Goal: Task Accomplishment & Management: Manage account settings

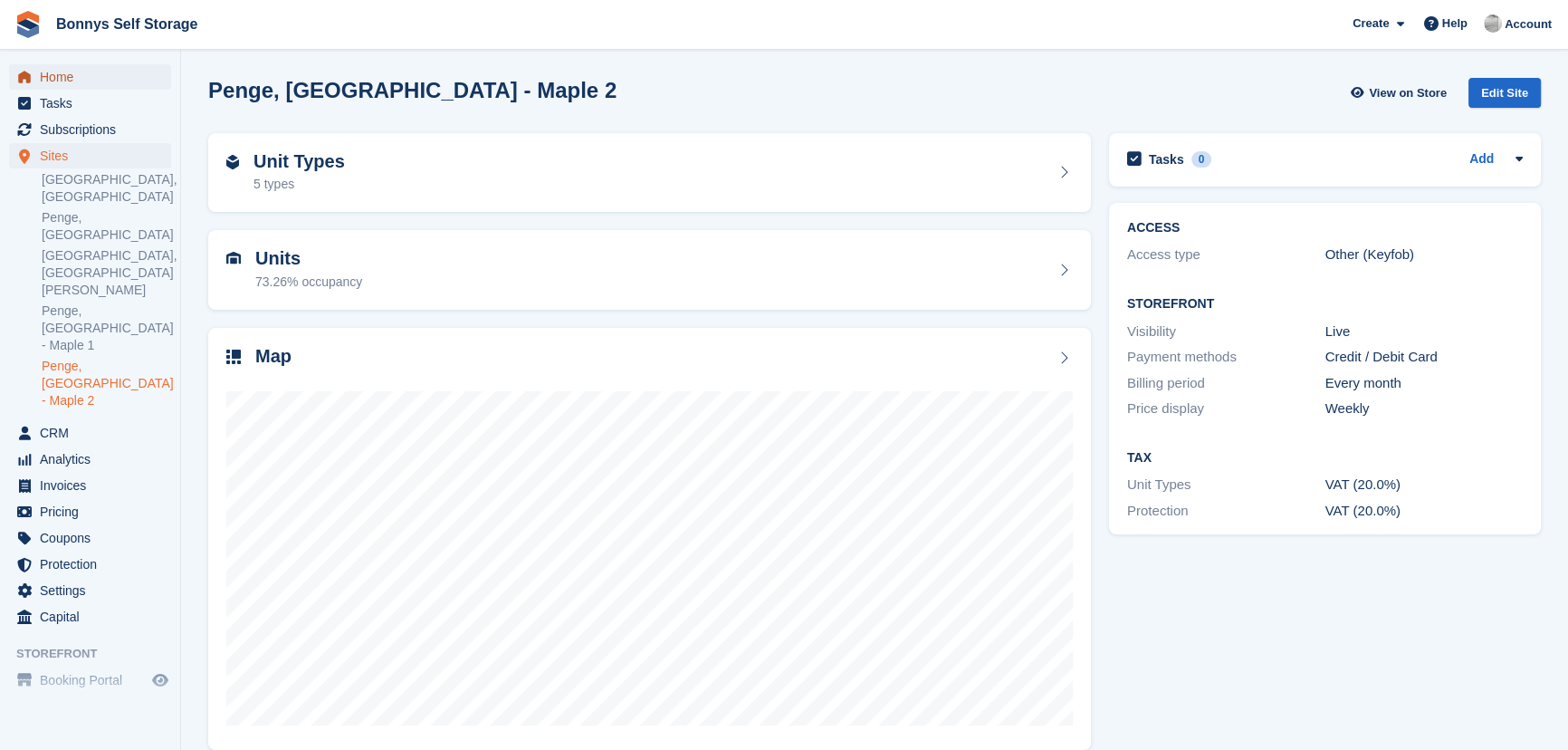
click at [94, 80] on span "Home" at bounding box center [94, 77] width 109 height 26
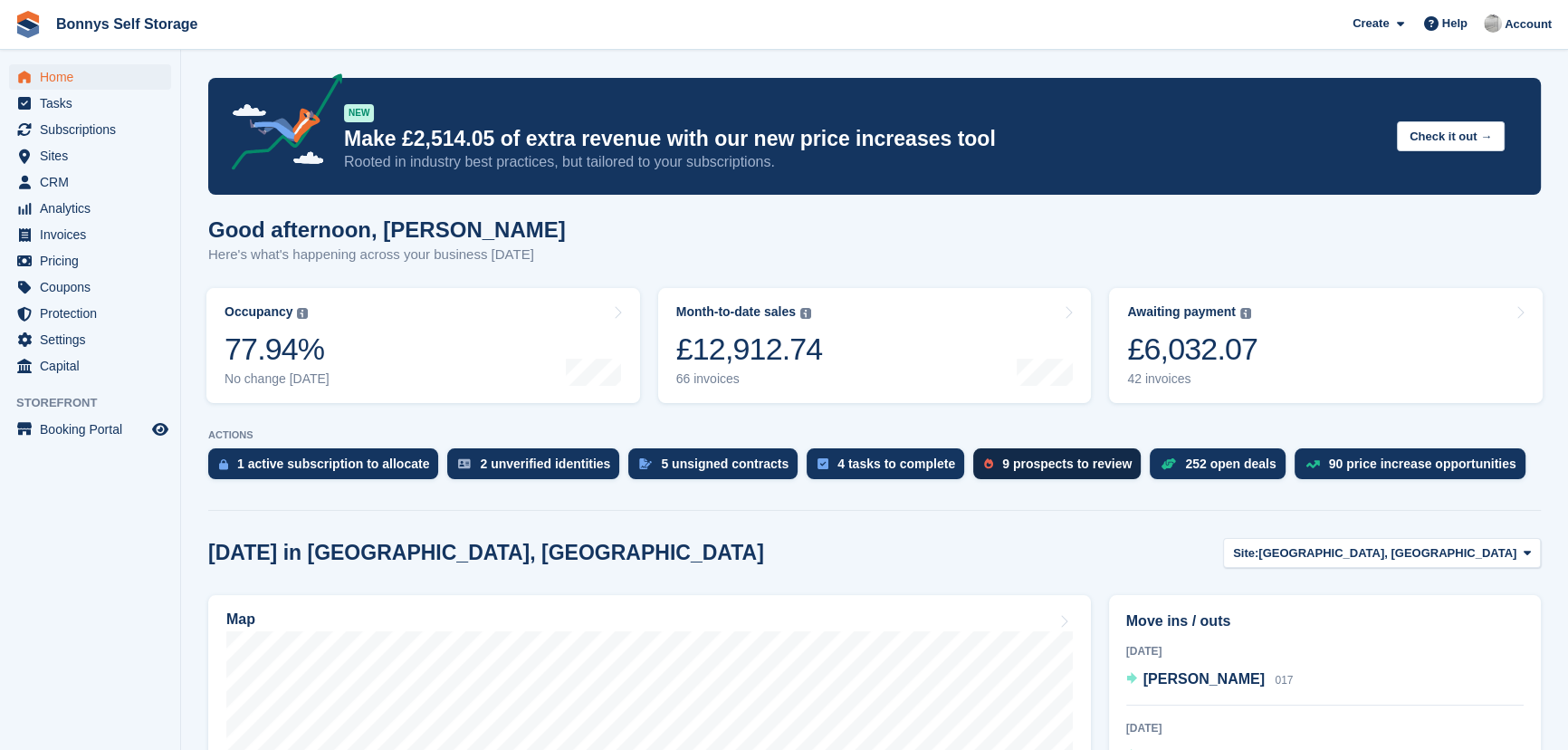
click at [1019, 461] on div "9 prospects to review" at bounding box center [1066, 464] width 130 height 15
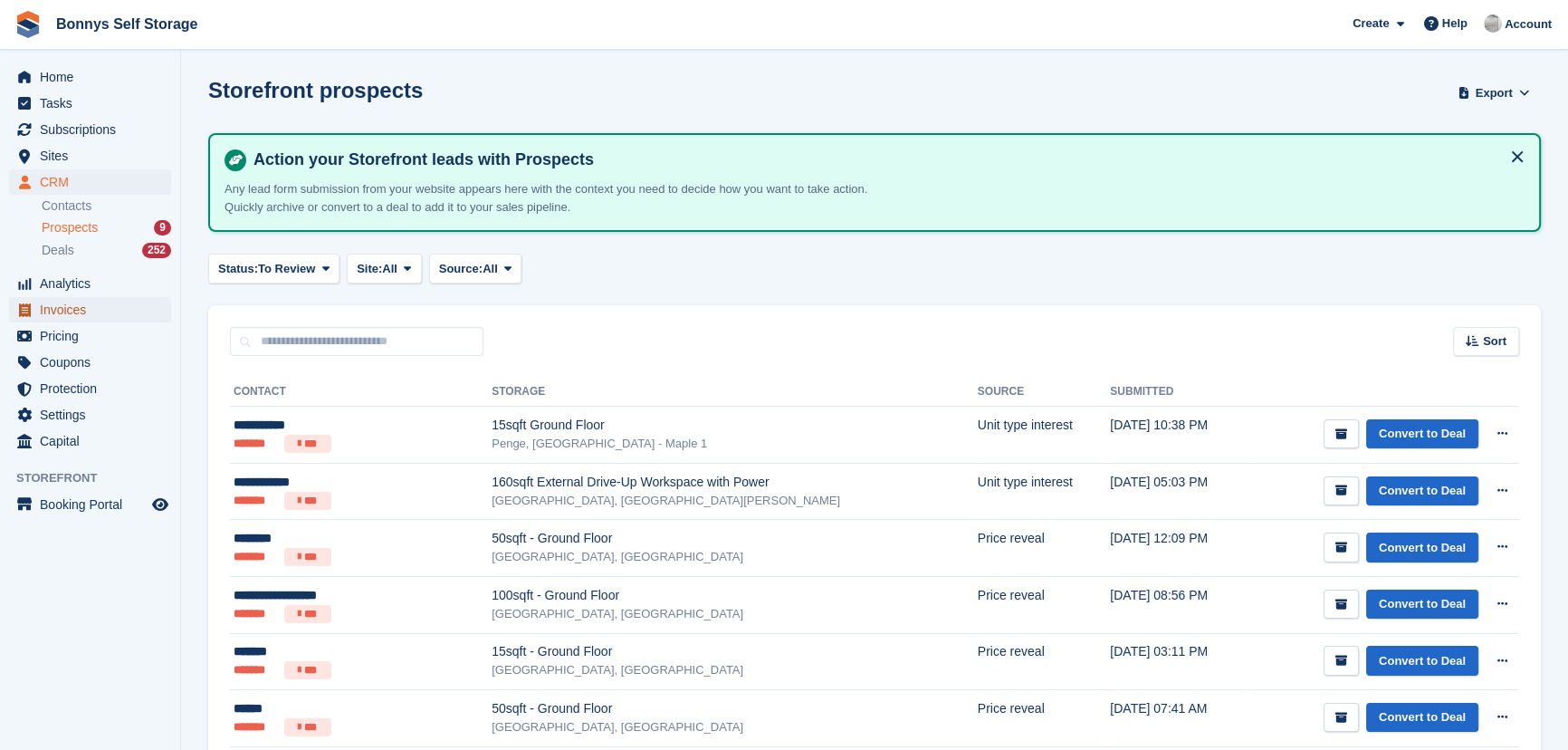
click at [79, 305] on span "Invoices" at bounding box center [94, 310] width 109 height 26
click at [73, 283] on span "Analytics" at bounding box center [94, 283] width 109 height 26
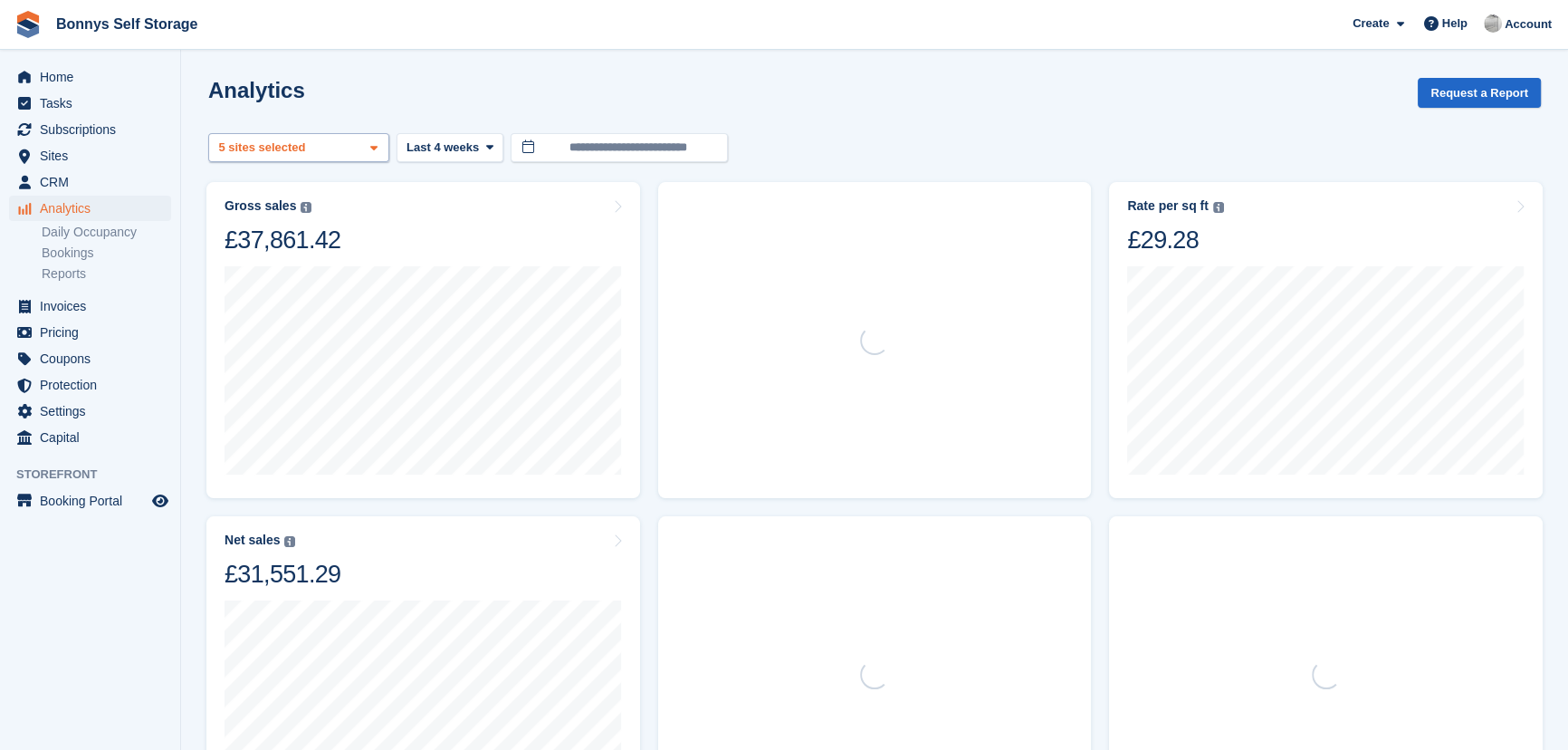
click at [307, 138] on div "Great Yarmouth, Norfolk 2 sites selected 3 sites selected 4 sites selected 5 si…" at bounding box center [298, 148] width 181 height 30
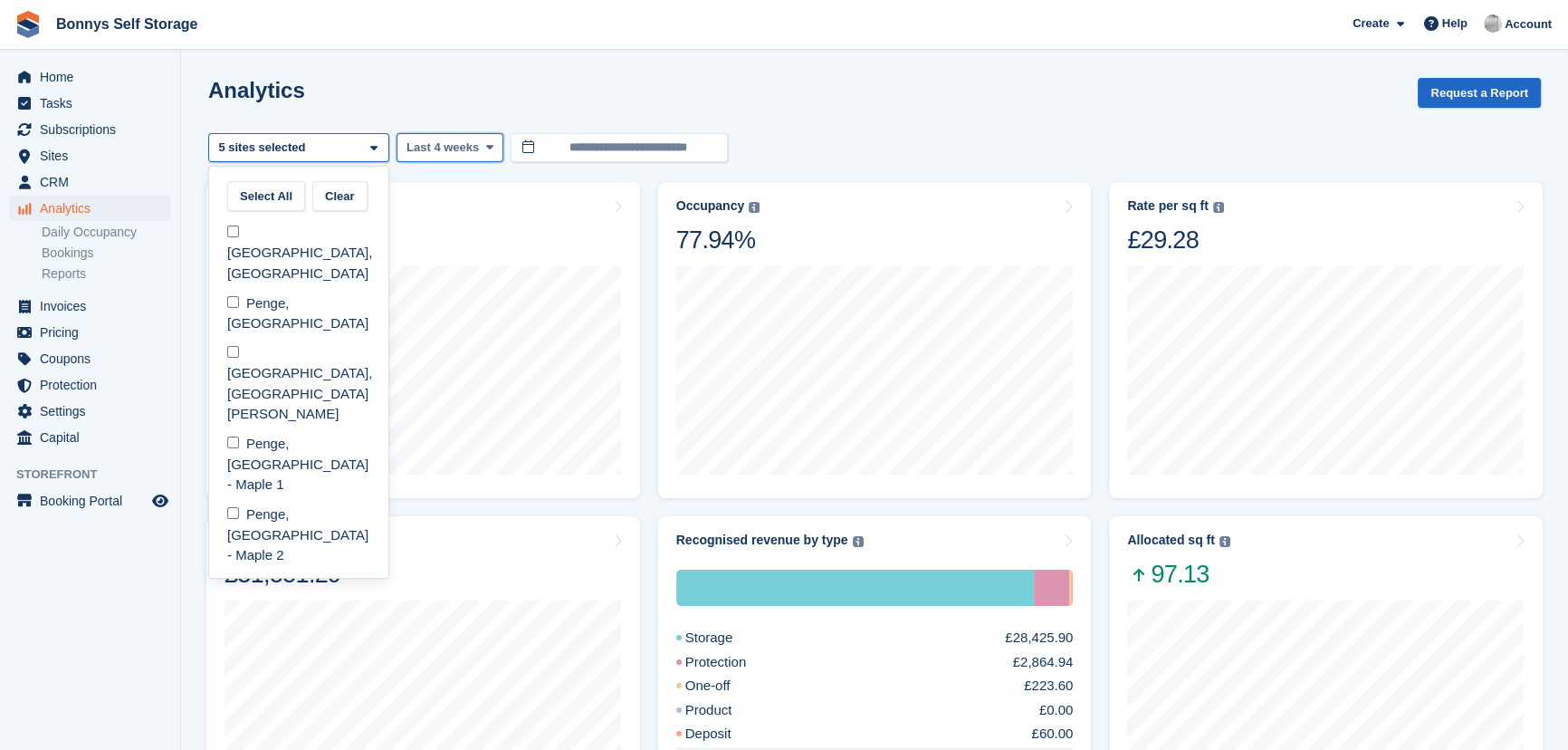
click at [470, 149] on span "Last 4 weeks" at bounding box center [442, 148] width 72 height 18
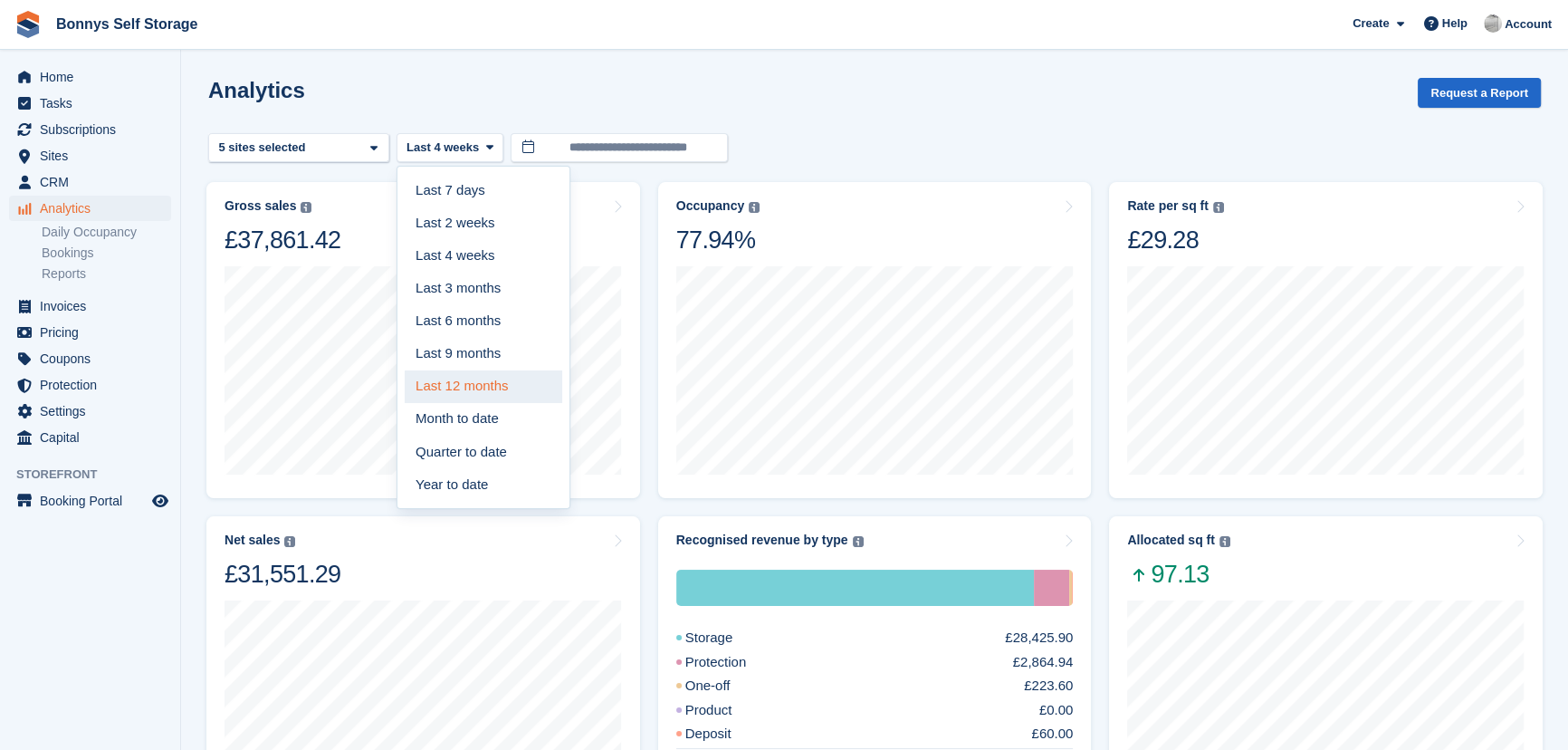
click at [479, 381] on link "Last 12 months" at bounding box center [482, 386] width 157 height 33
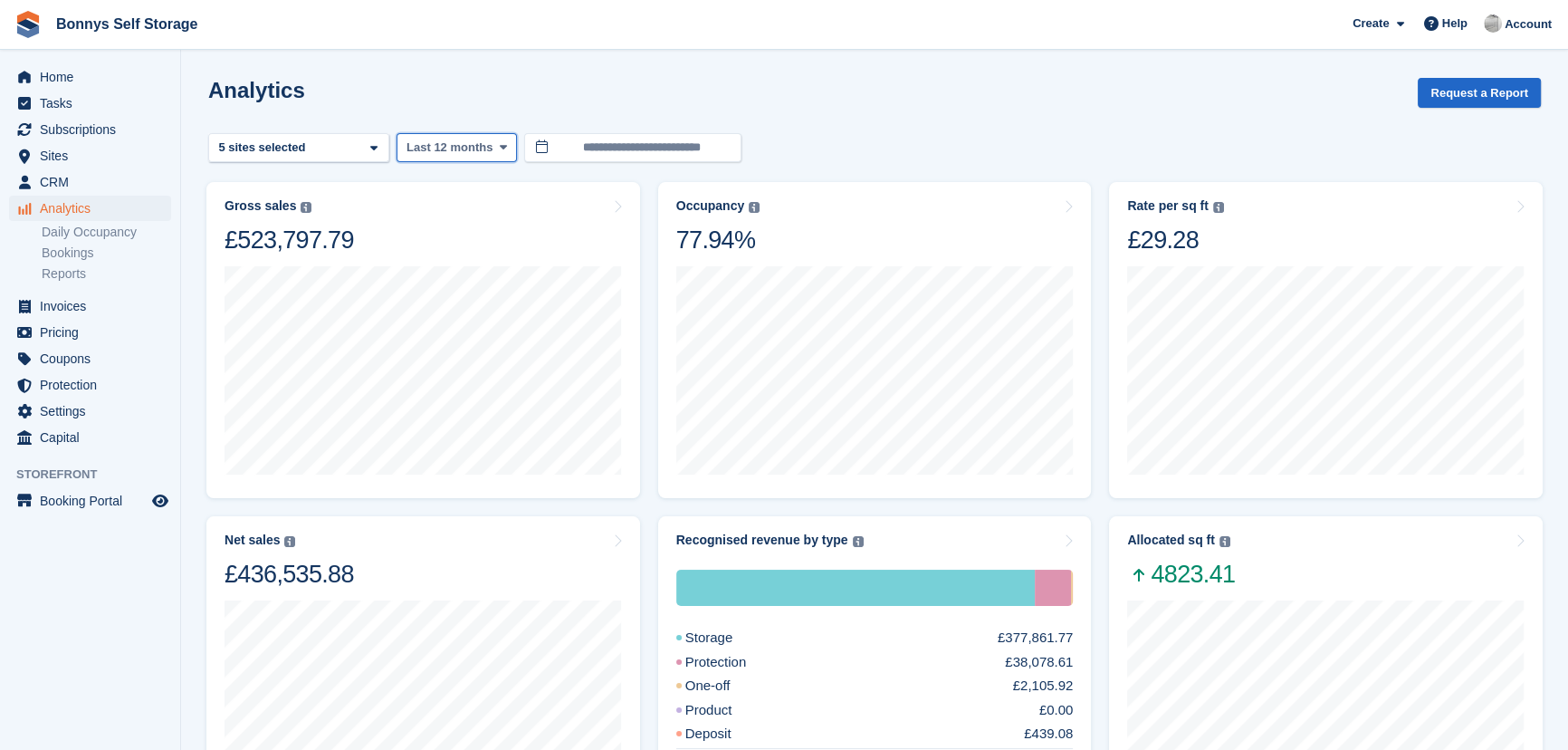
click at [416, 142] on span "Last 12 months" at bounding box center [449, 148] width 86 height 18
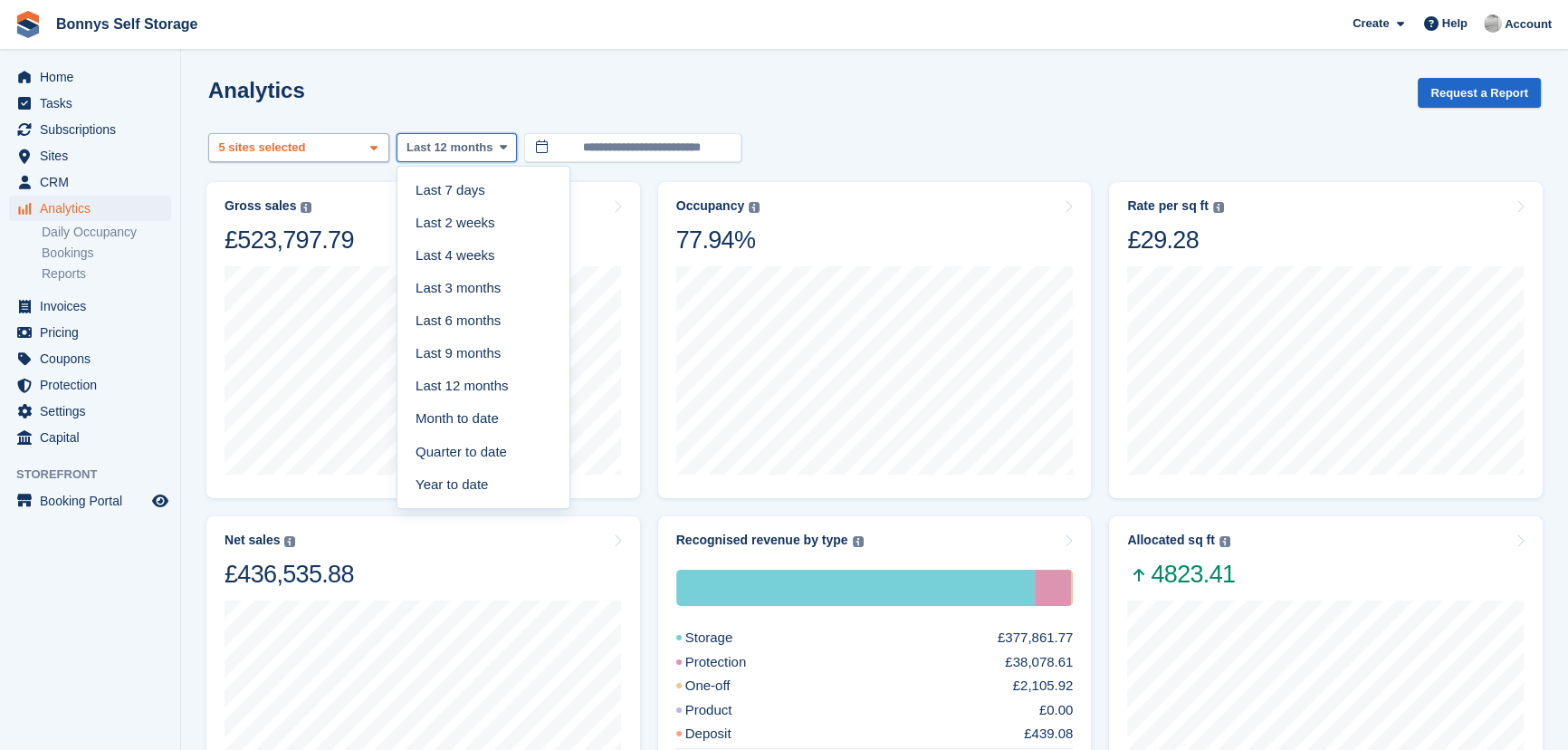
click at [378, 153] on span at bounding box center [373, 149] width 15 height 15
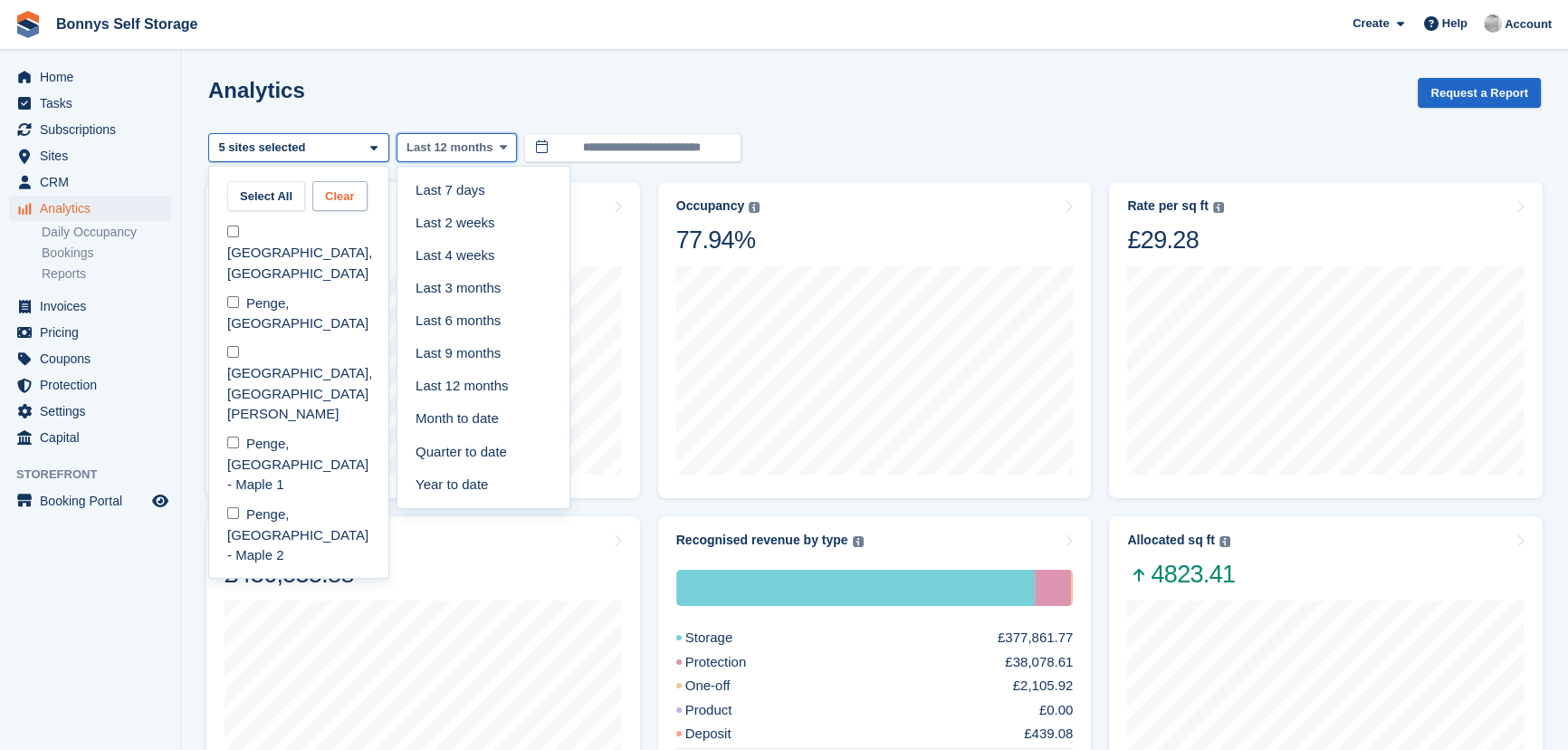
click at [331, 195] on button "Clear" at bounding box center [340, 196] width 55 height 30
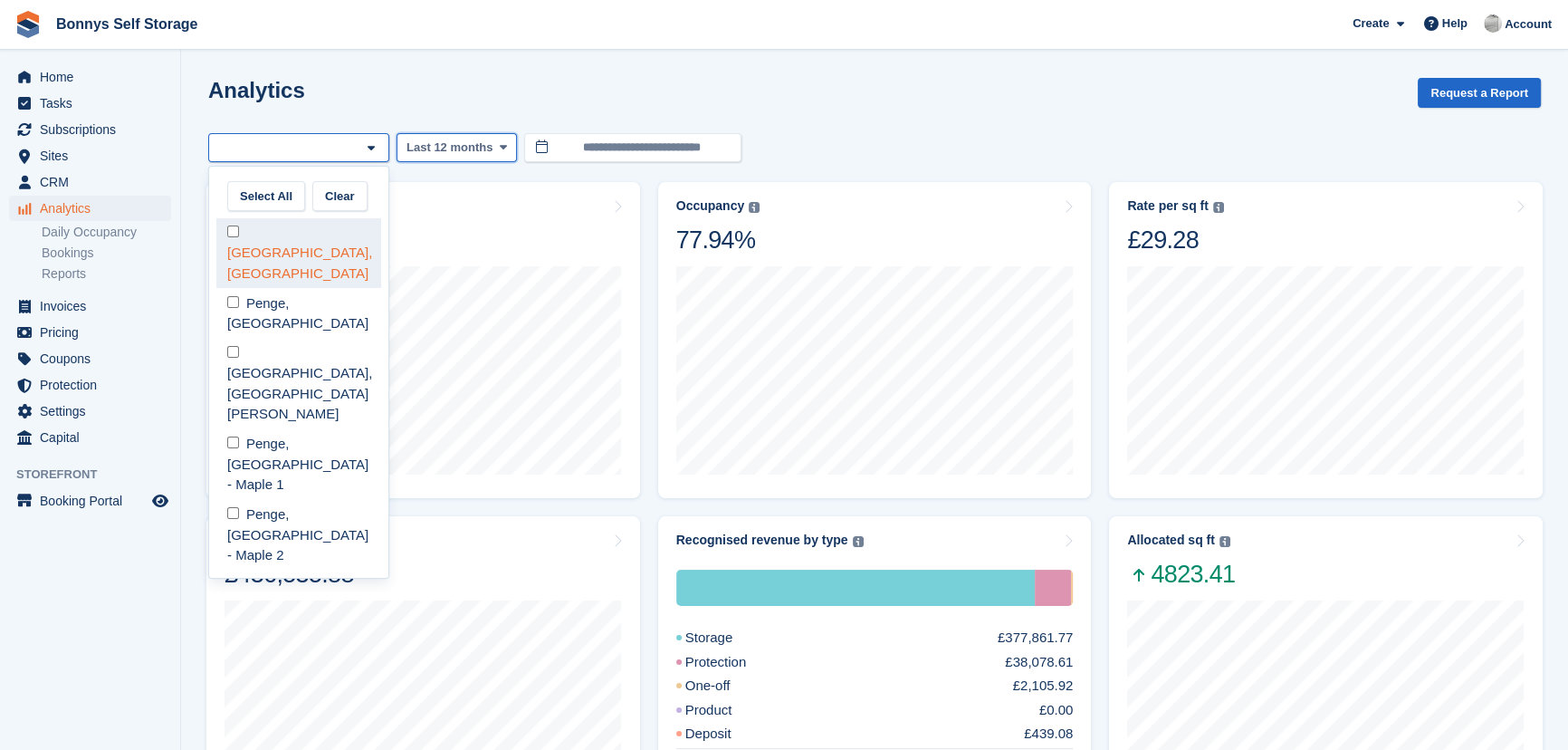
click at [248, 236] on div "[GEOGRAPHIC_DATA], [GEOGRAPHIC_DATA]" at bounding box center [298, 253] width 164 height 70
select select "****"
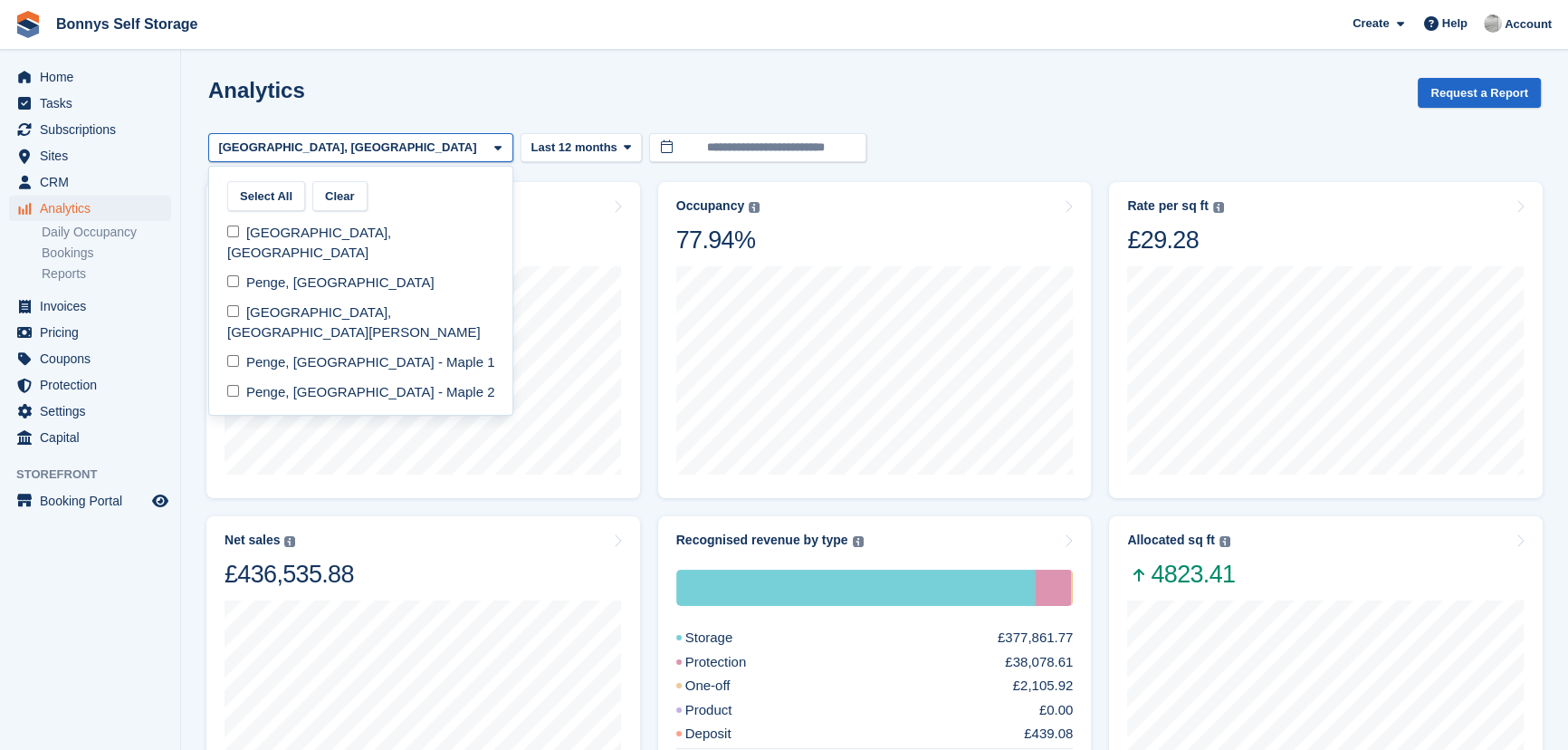
click at [382, 100] on div "Analytics Request a Report" at bounding box center [874, 104] width 1332 height 52
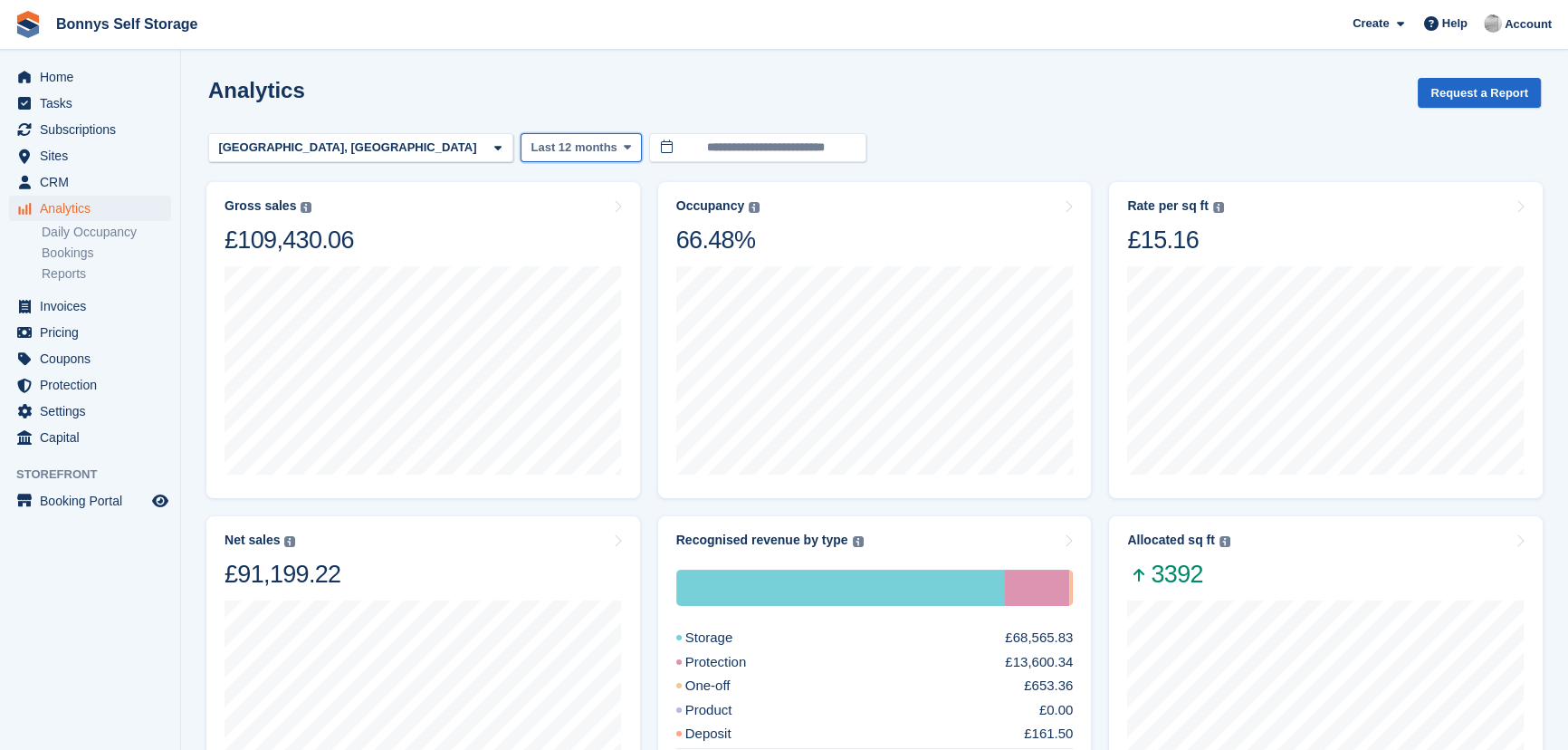
click at [530, 153] on span "Last 12 months" at bounding box center [573, 148] width 86 height 18
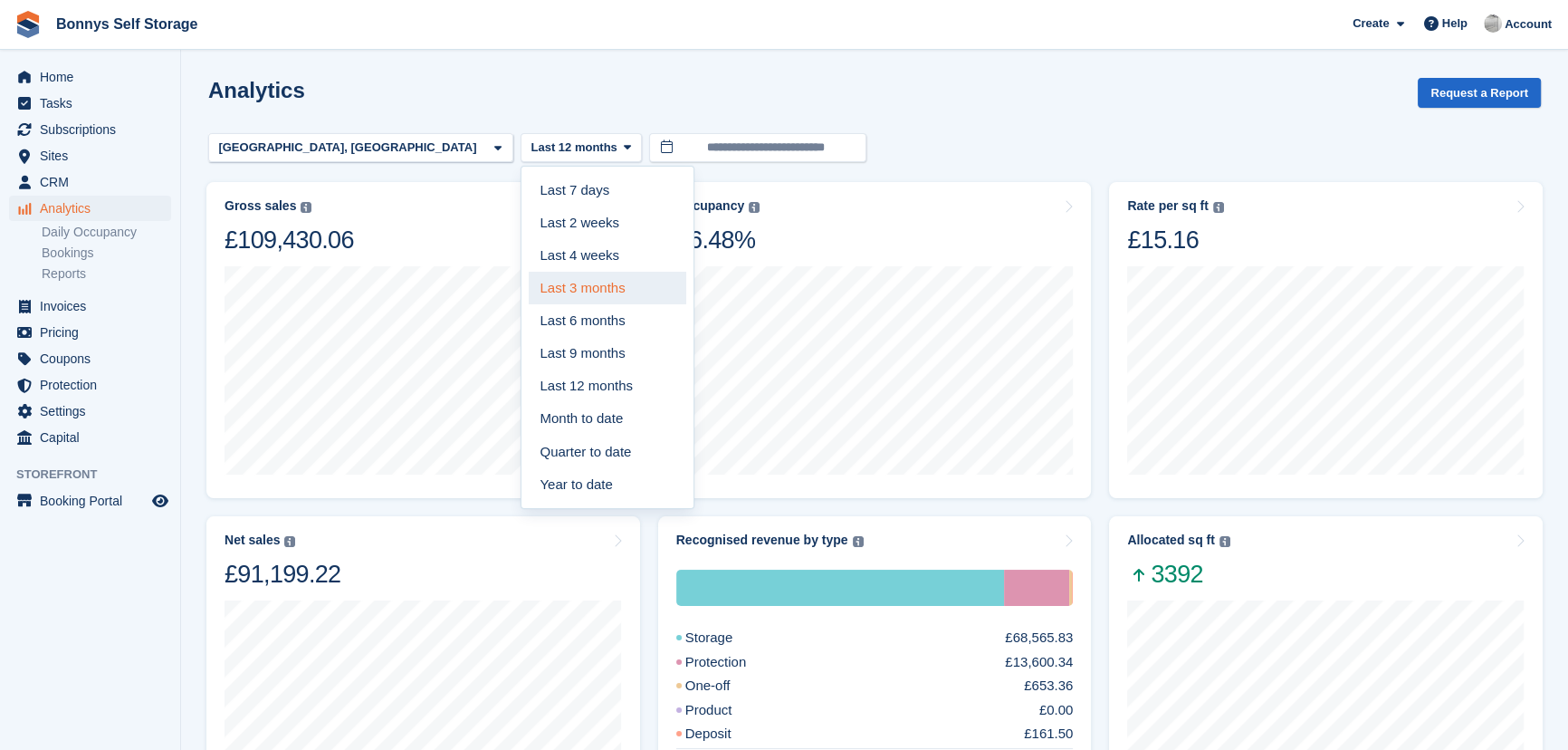
click at [529, 294] on link "Last 3 months" at bounding box center [607, 287] width 157 height 33
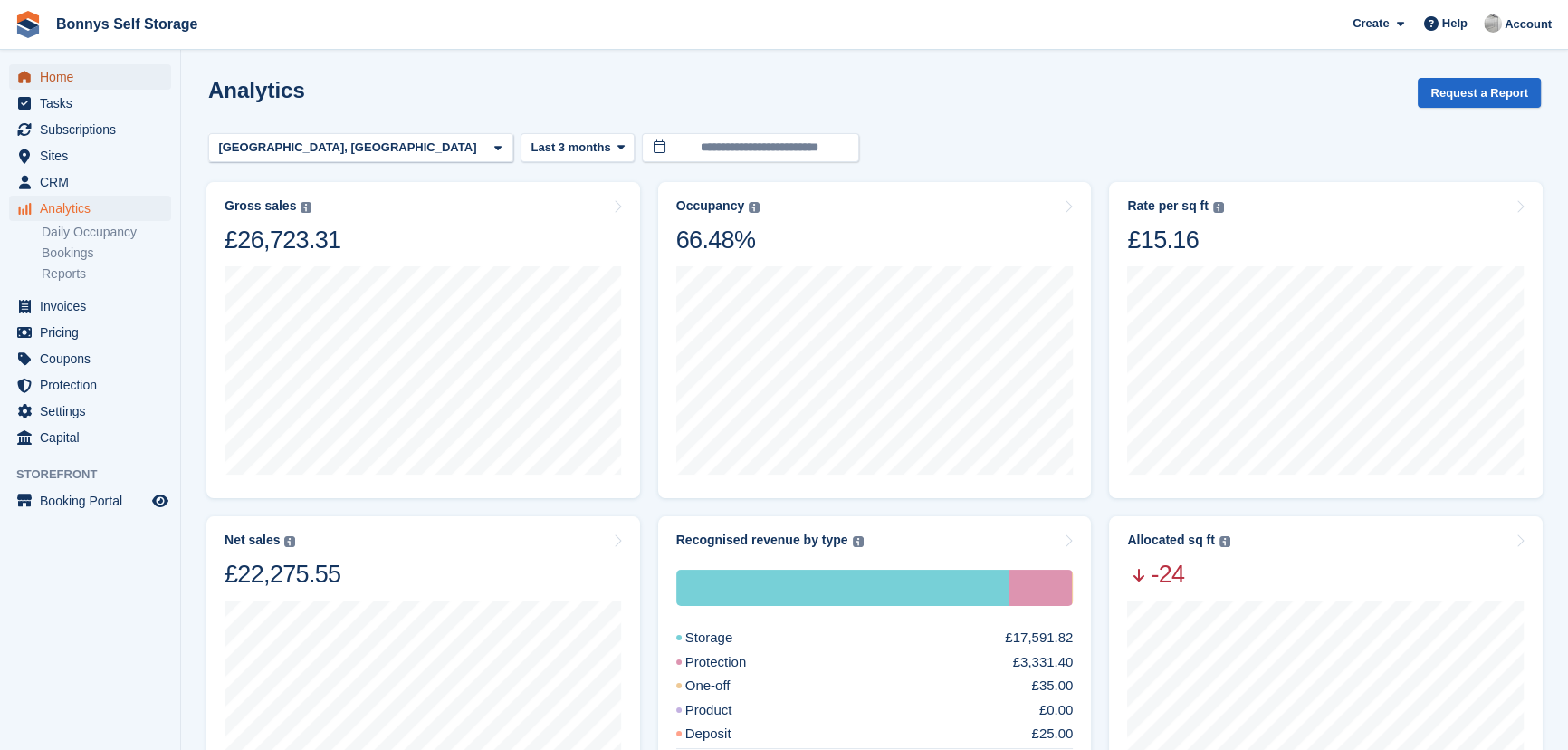
click at [63, 68] on span "Home" at bounding box center [94, 77] width 109 height 26
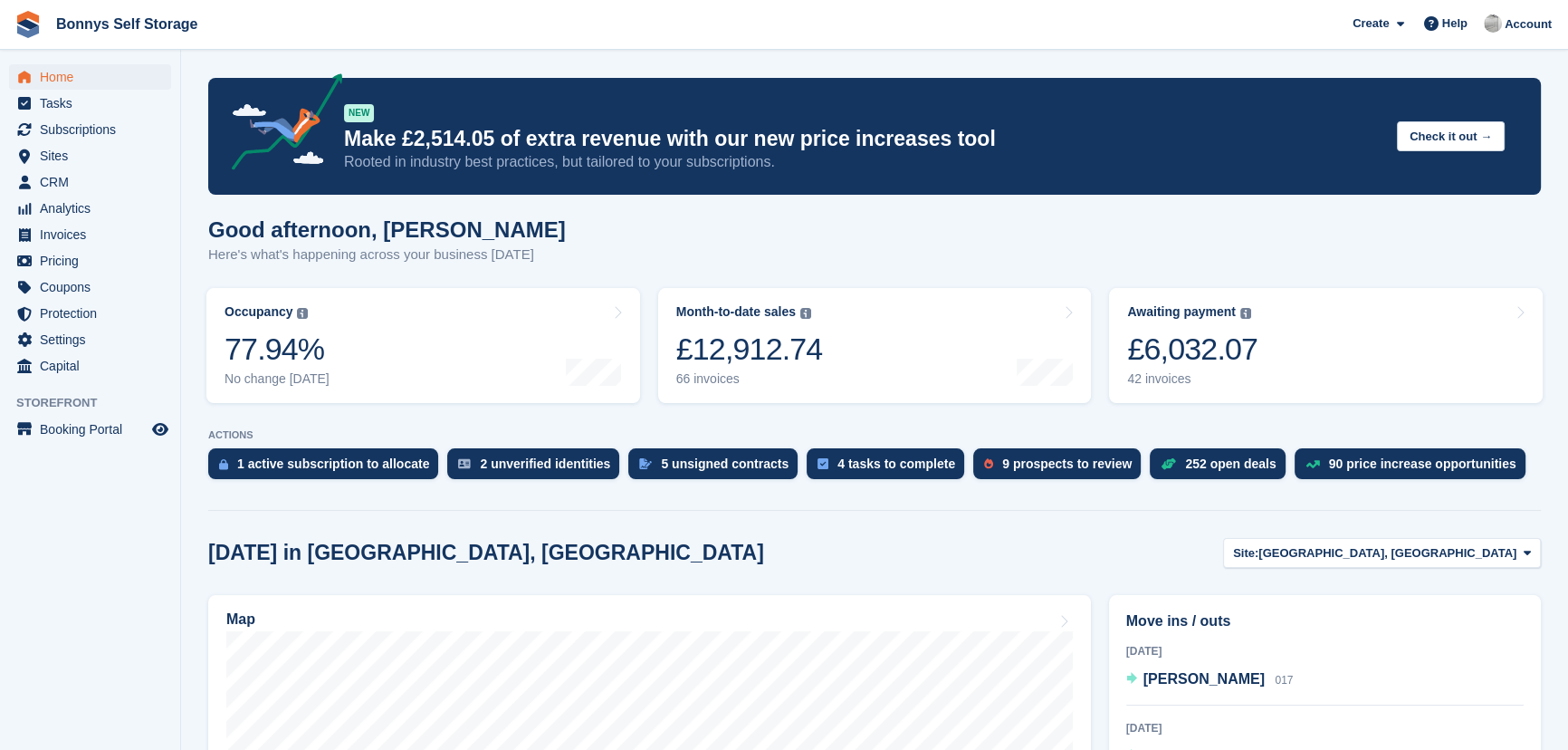
click at [117, 57] on div "Home Tasks Subscriptions Subscriptions Subscriptions Contracts Price increases …" at bounding box center [90, 218] width 180 height 322
click at [1468, 557] on span "[GEOGRAPHIC_DATA], [GEOGRAPHIC_DATA]" at bounding box center [1387, 553] width 258 height 18
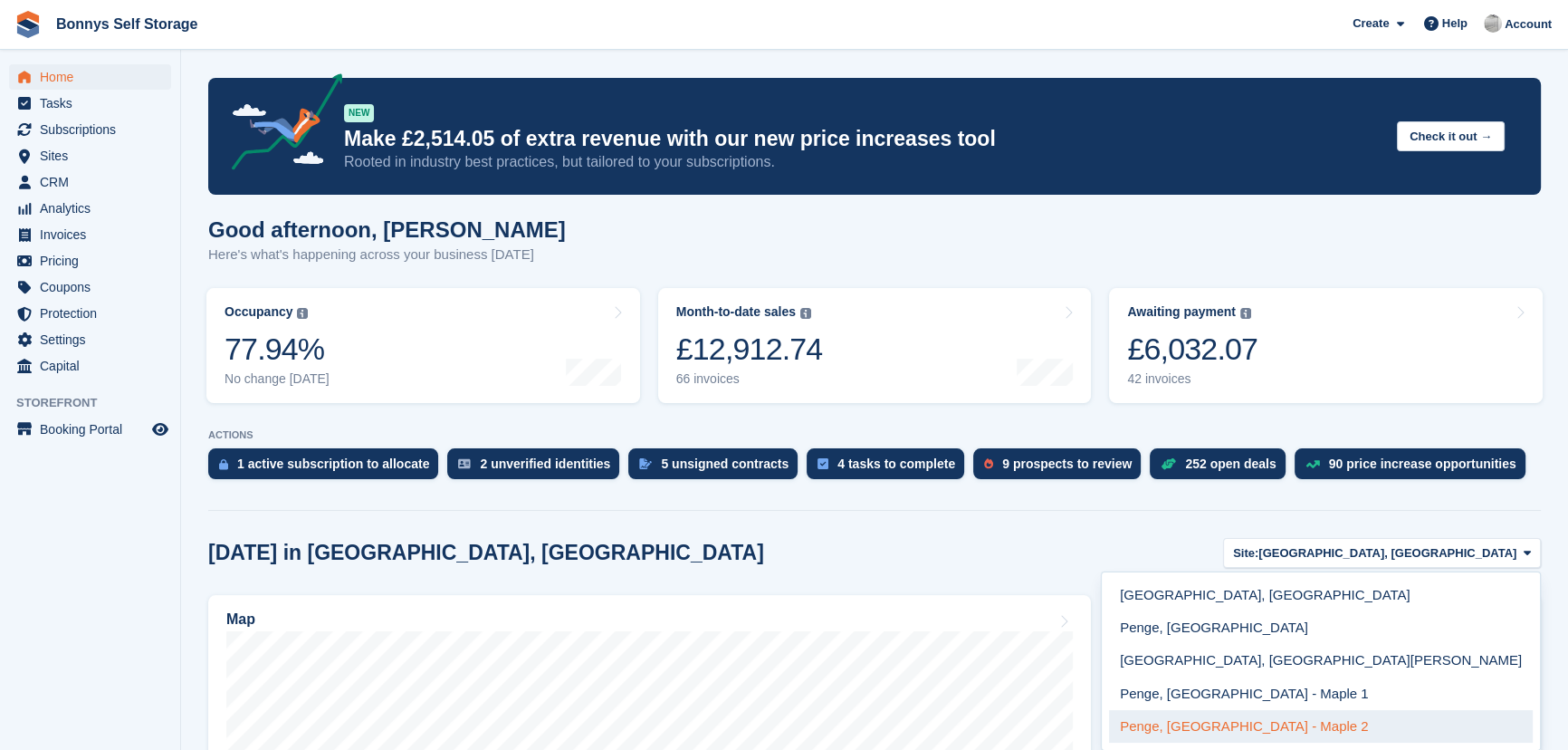
click at [1443, 739] on link "Penge, [GEOGRAPHIC_DATA] - Maple 2" at bounding box center [1320, 725] width 424 height 33
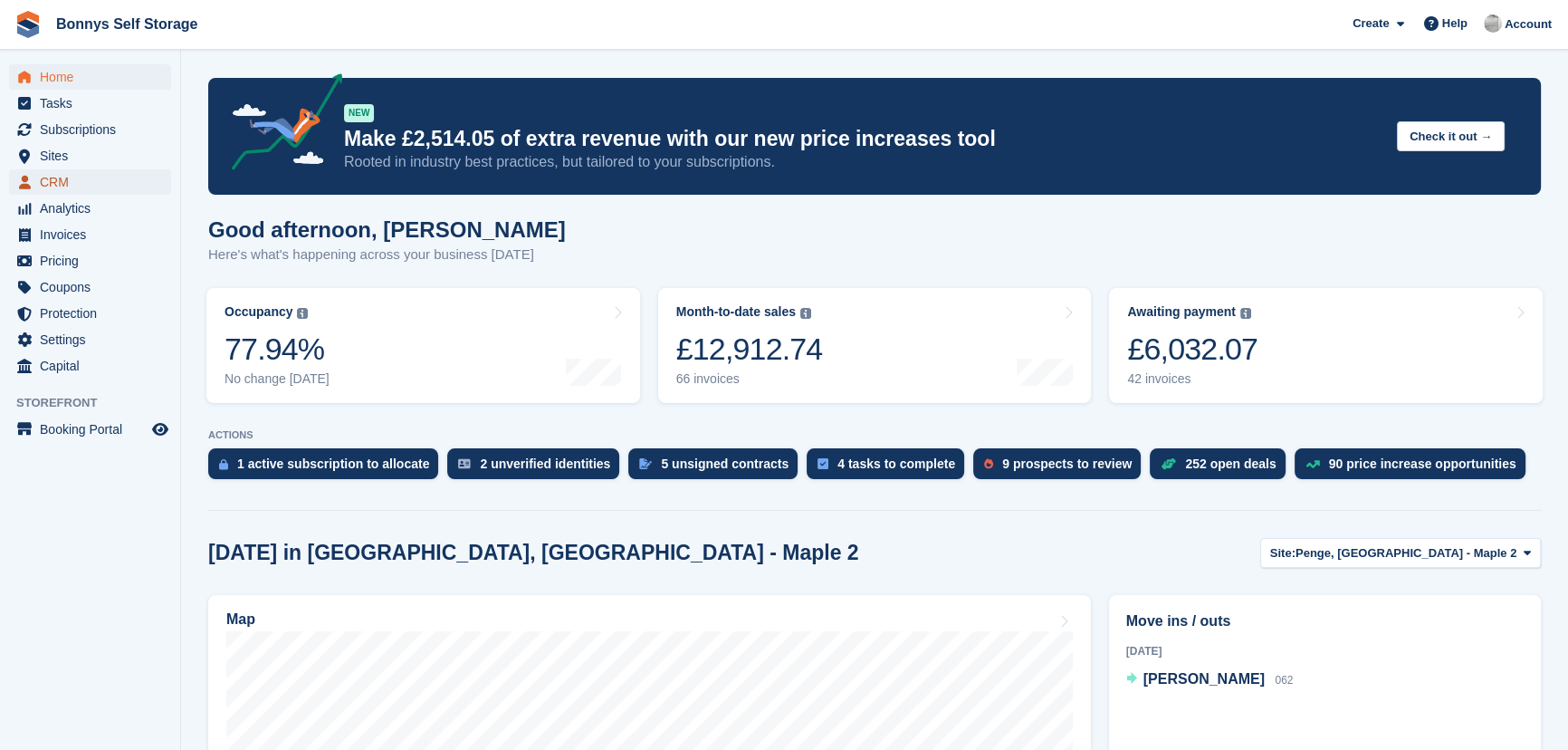
click at [37, 181] on link "CRM" at bounding box center [90, 182] width 162 height 26
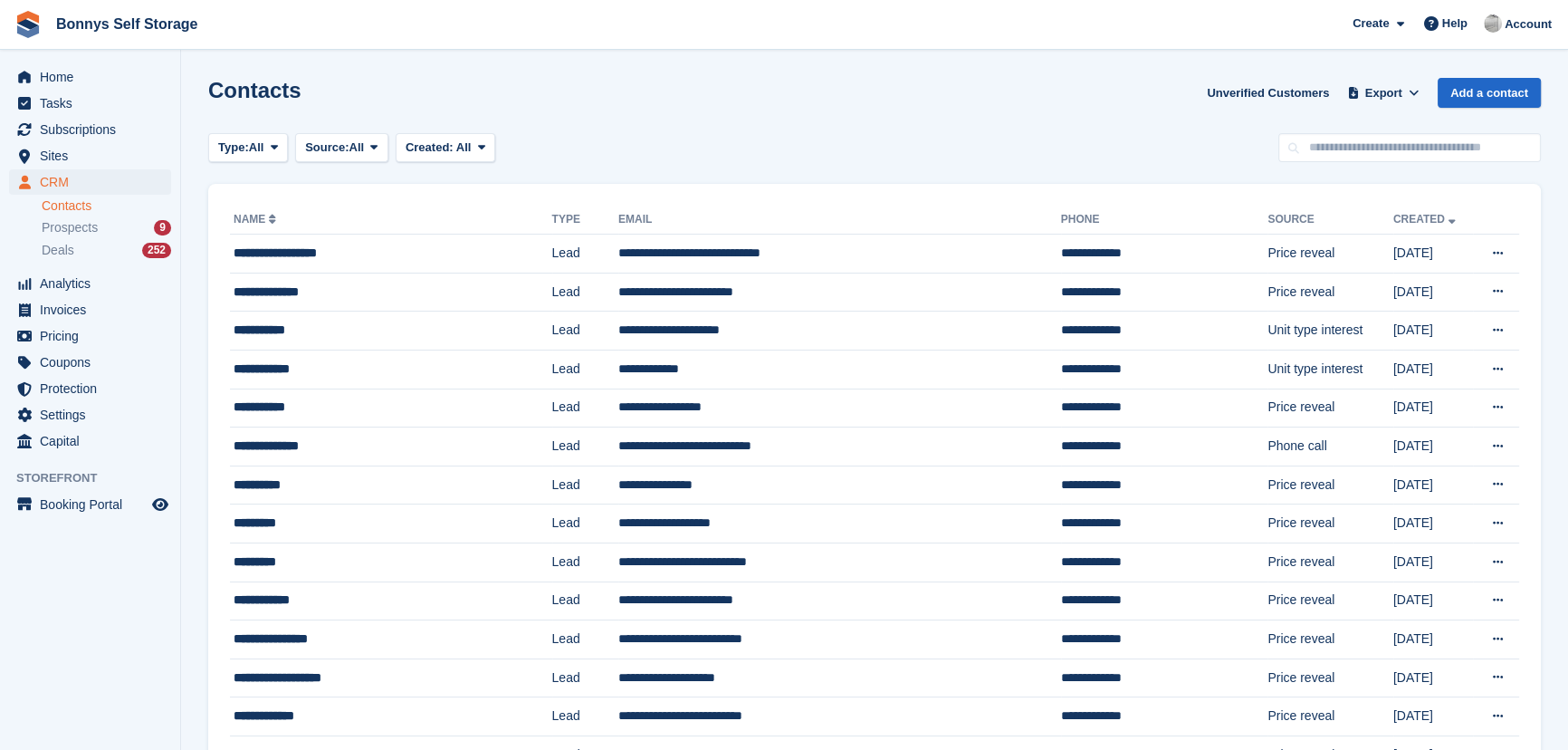
click at [592, 96] on div "Contacts Unverified Customers Export Export Contacts Export a CSV of all Contac…" at bounding box center [874, 104] width 1332 height 52
click at [72, 123] on span "Subscriptions" at bounding box center [94, 130] width 109 height 26
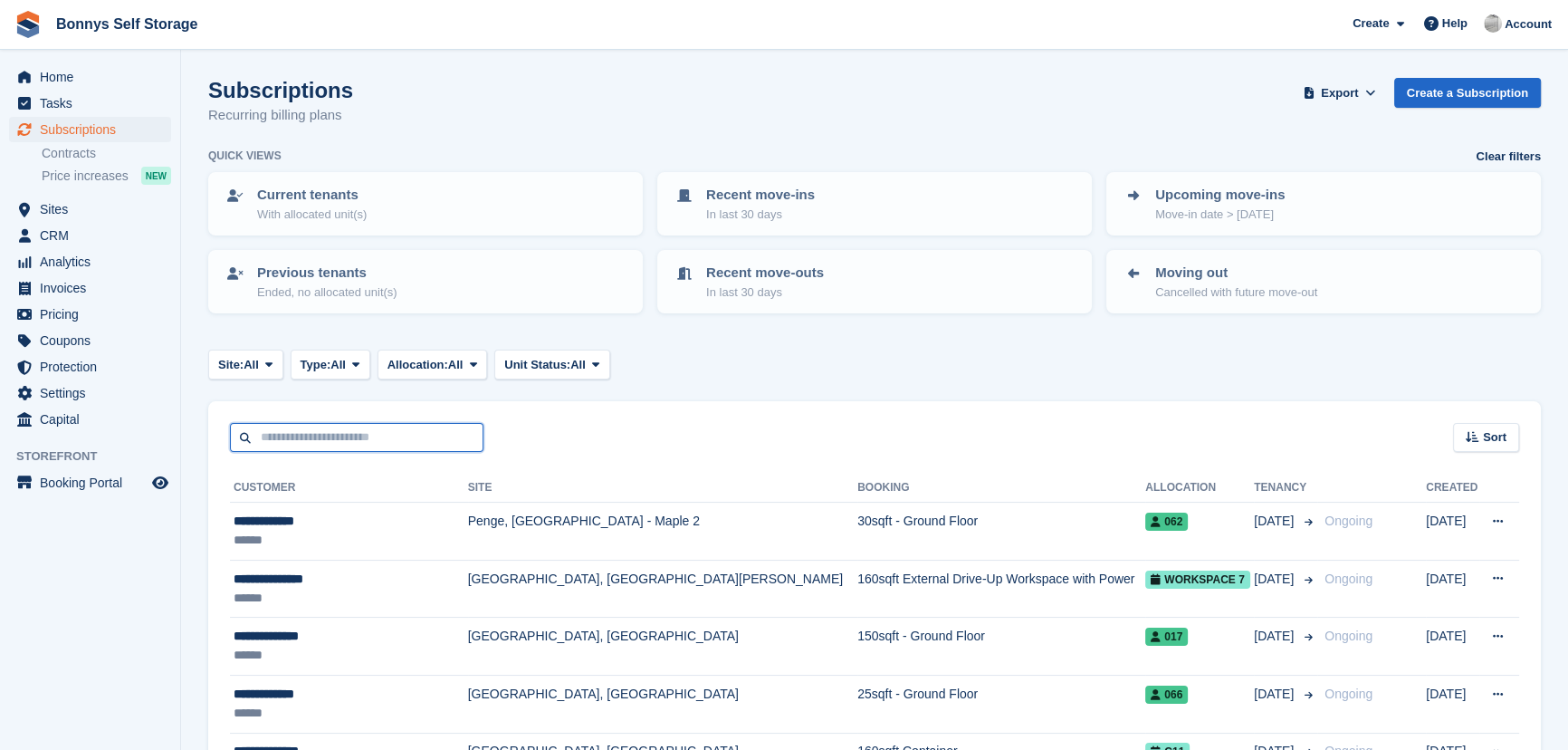
click at [349, 437] on input "text" at bounding box center [357, 438] width 254 height 30
type input "****"
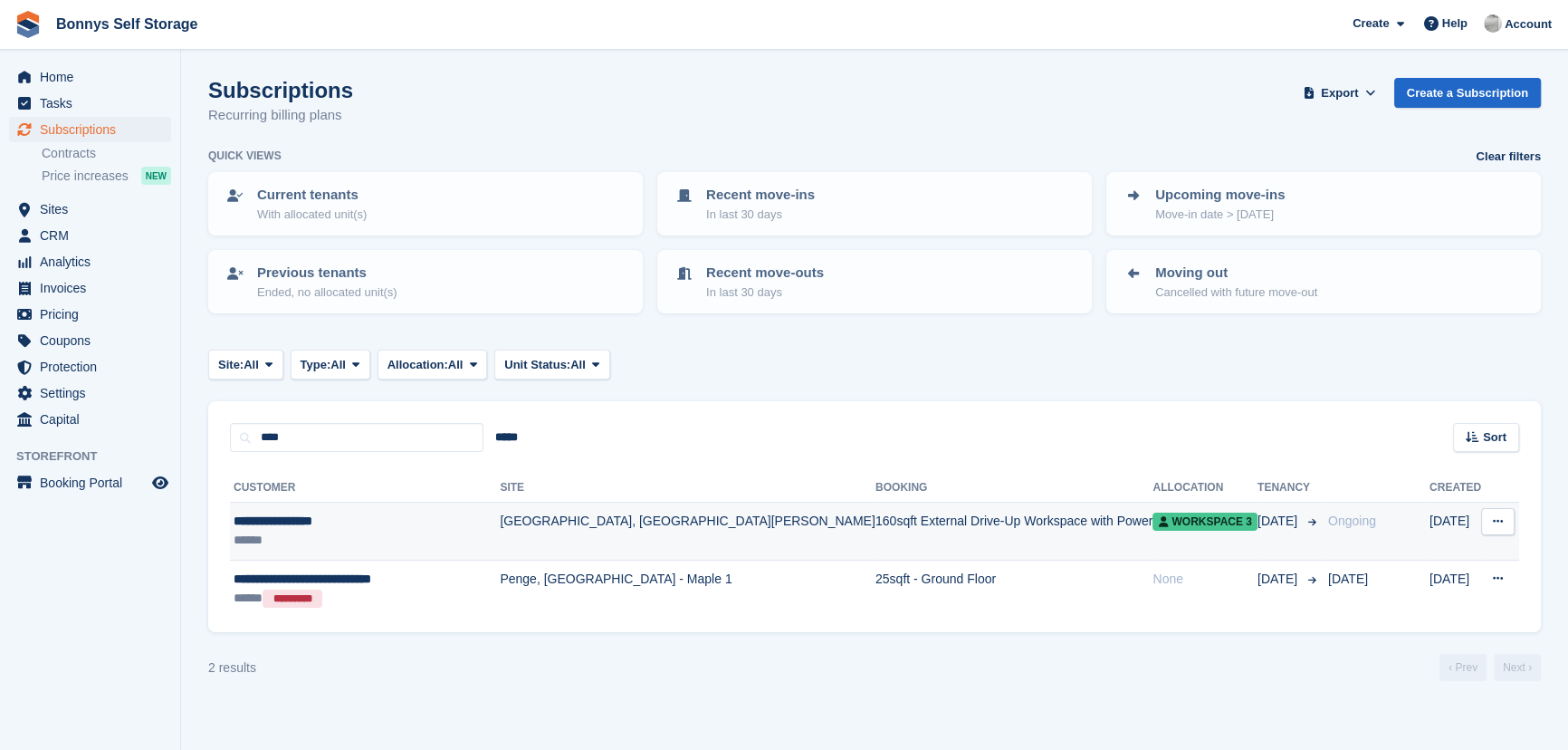
click at [358, 517] on div "**********" at bounding box center [366, 520] width 266 height 19
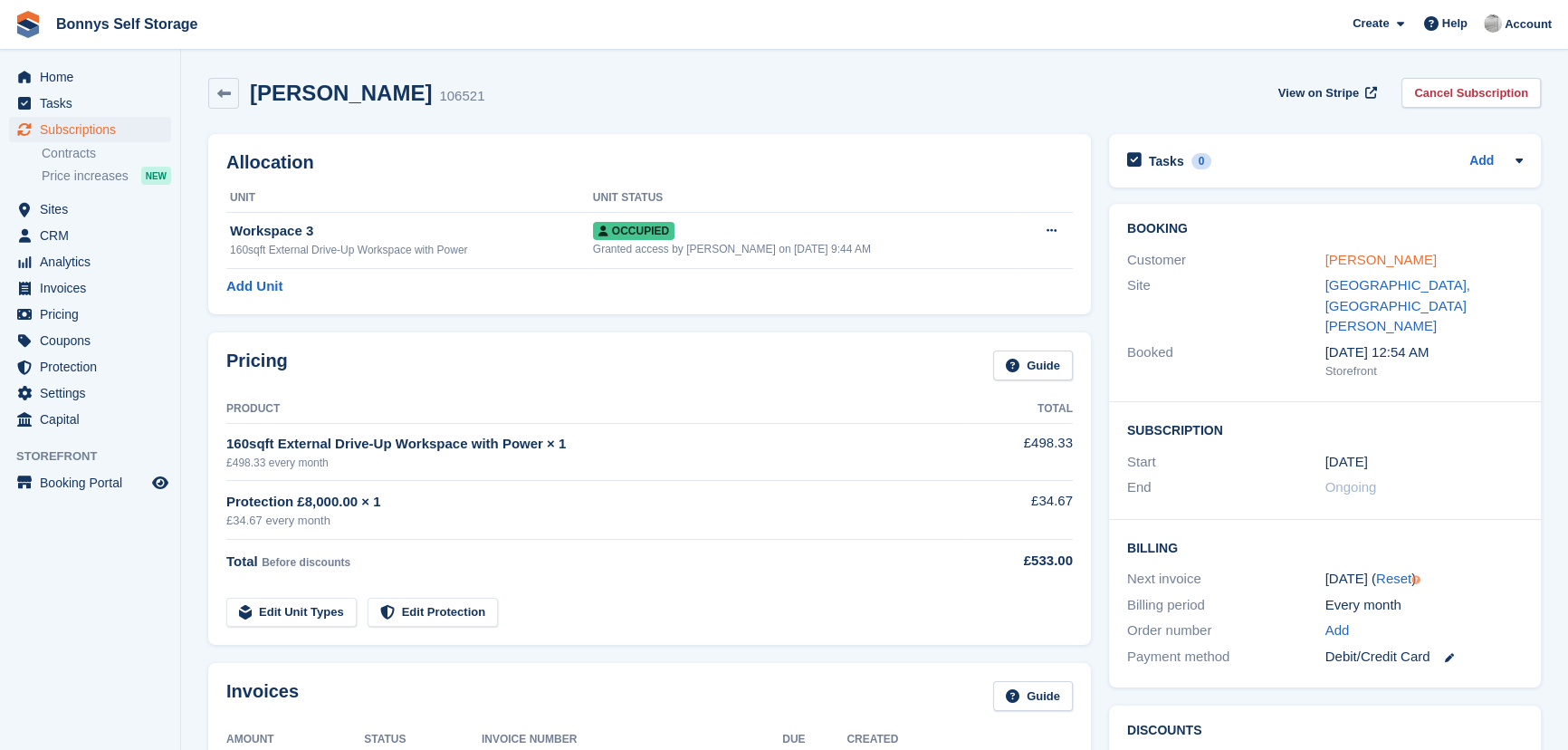
click at [1357, 260] on link "[PERSON_NAME]" at bounding box center [1381, 260] width 111 height 16
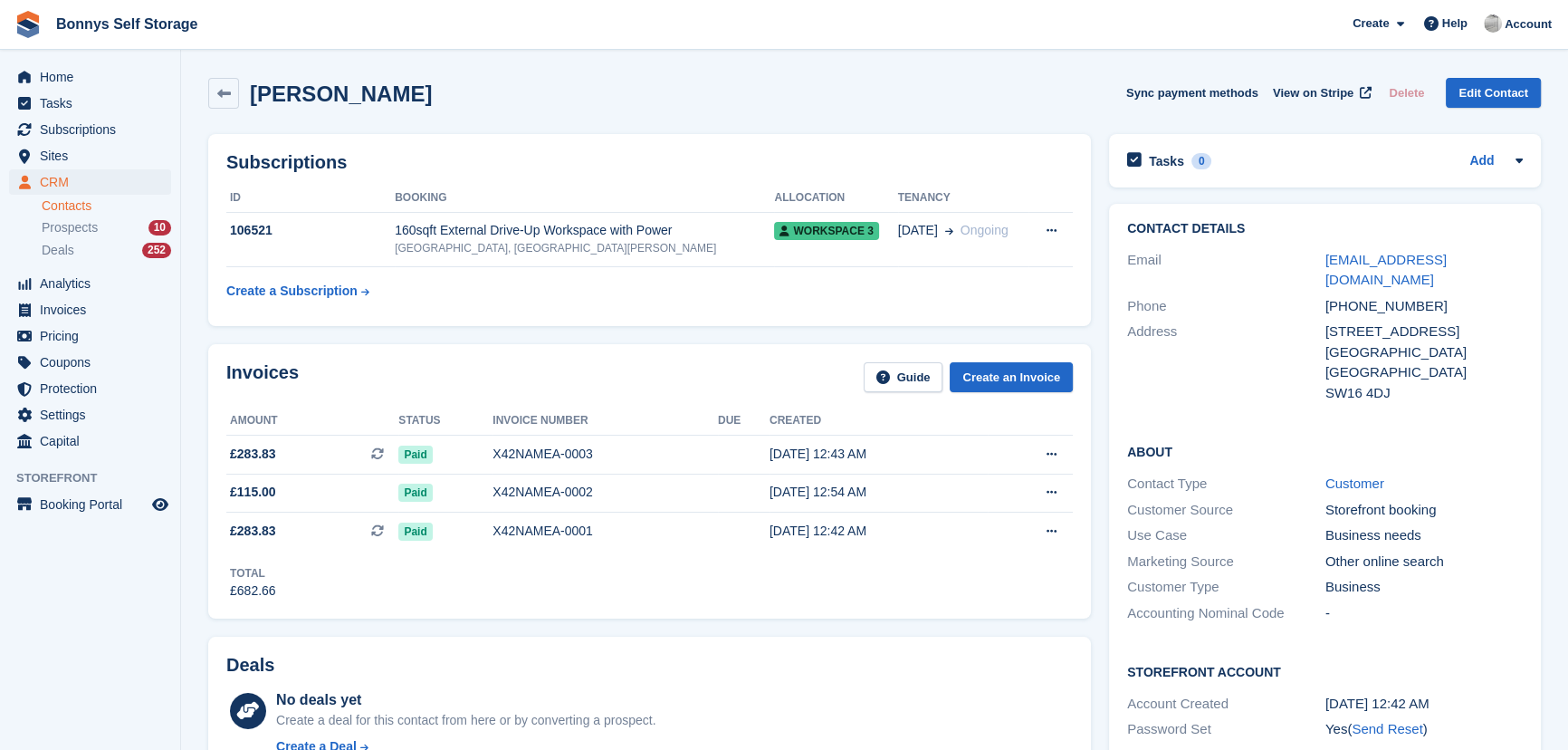
click at [410, 95] on h2 "[PERSON_NAME]" at bounding box center [341, 93] width 182 height 25
click at [339, 95] on h2 "[PERSON_NAME]" at bounding box center [341, 93] width 182 height 25
